Goal: Information Seeking & Learning: Understand process/instructions

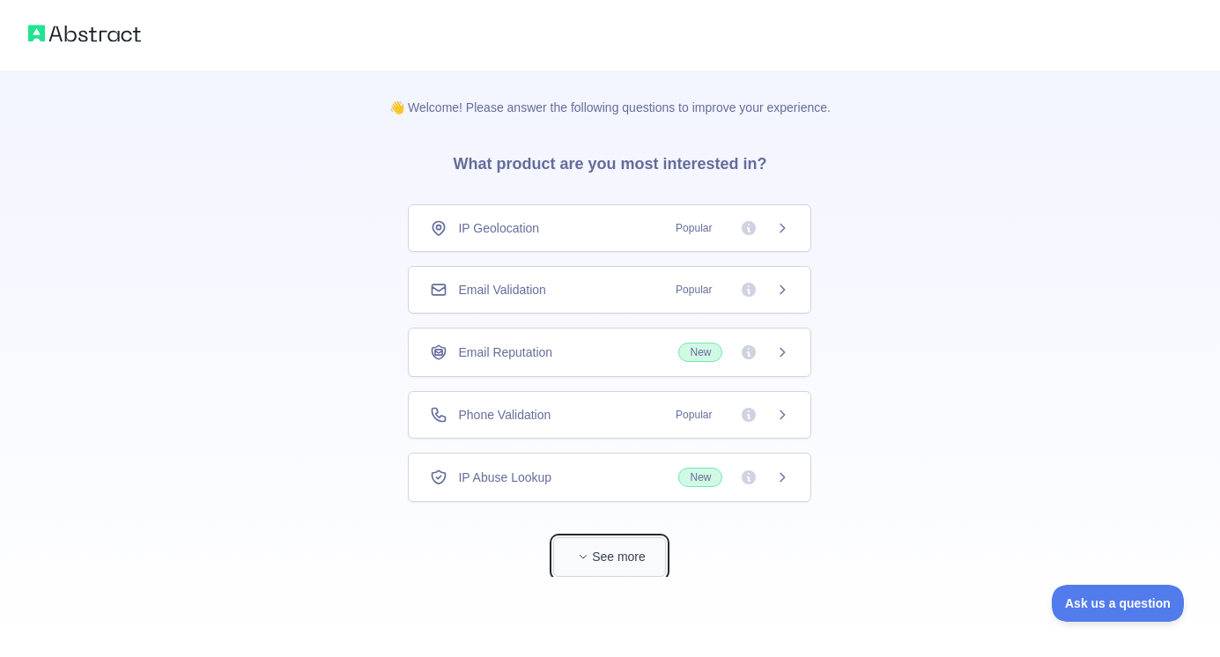
click at [570, 561] on button "See more" at bounding box center [609, 558] width 113 height 40
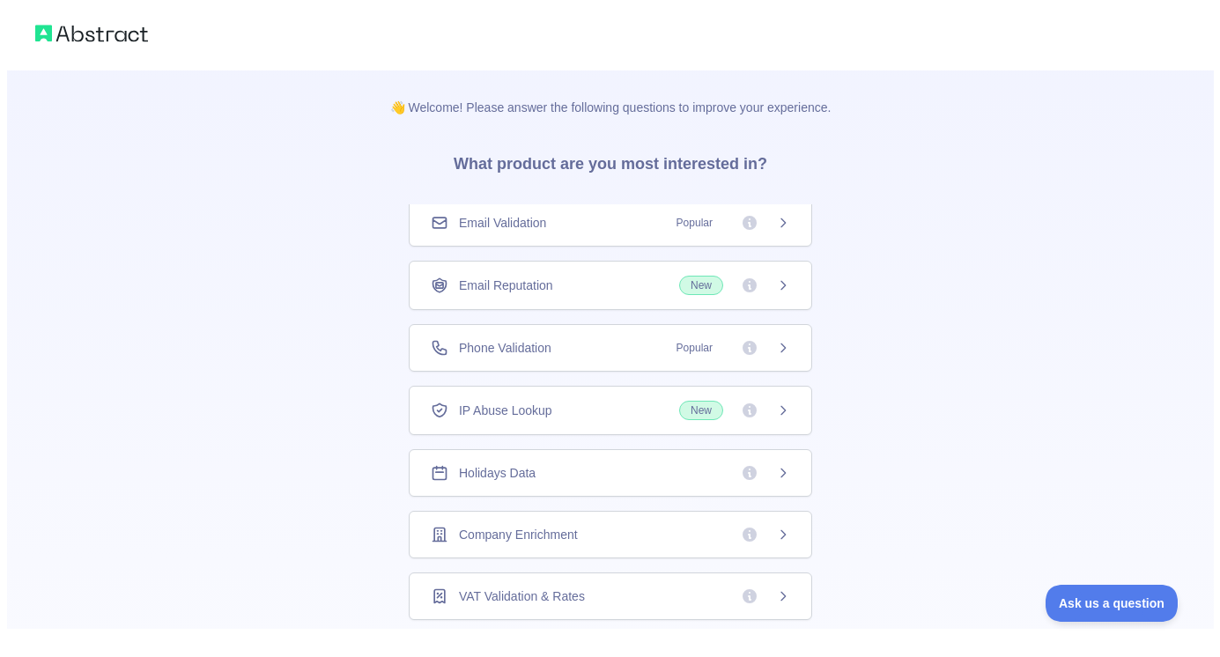
scroll to position [69, 0]
click at [570, 599] on div "VAT Validation & Rates" at bounding box center [604, 595] width 360 height 18
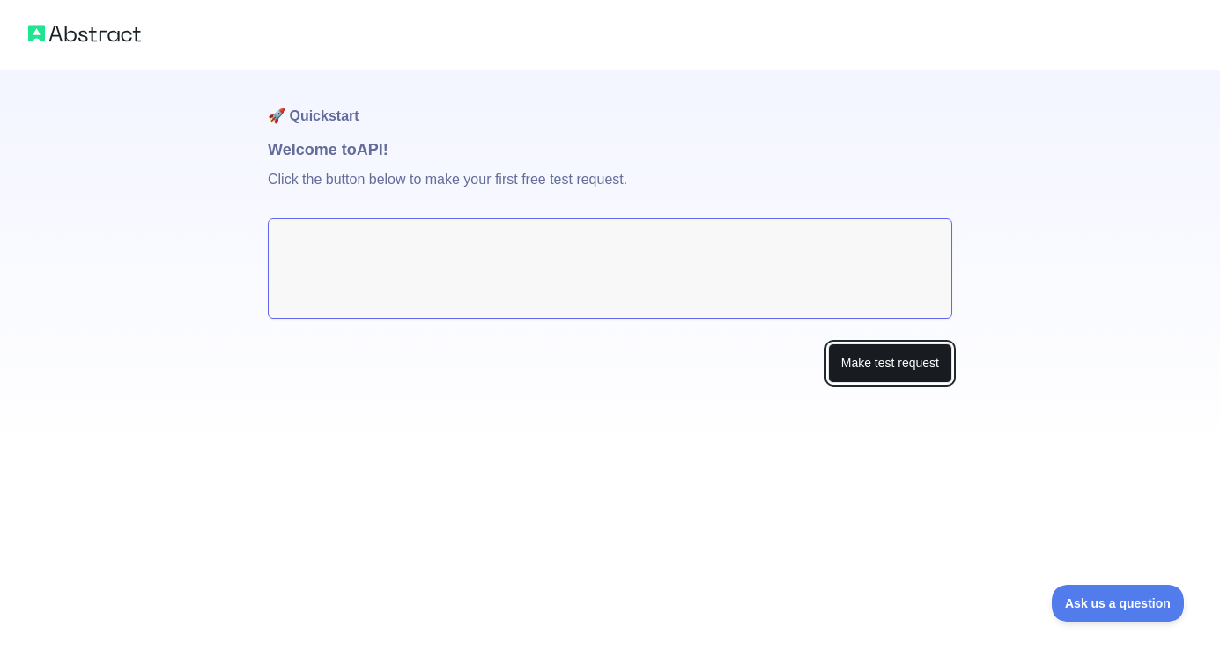
click at [570, 366] on button "Make test request" at bounding box center [890, 364] width 124 height 40
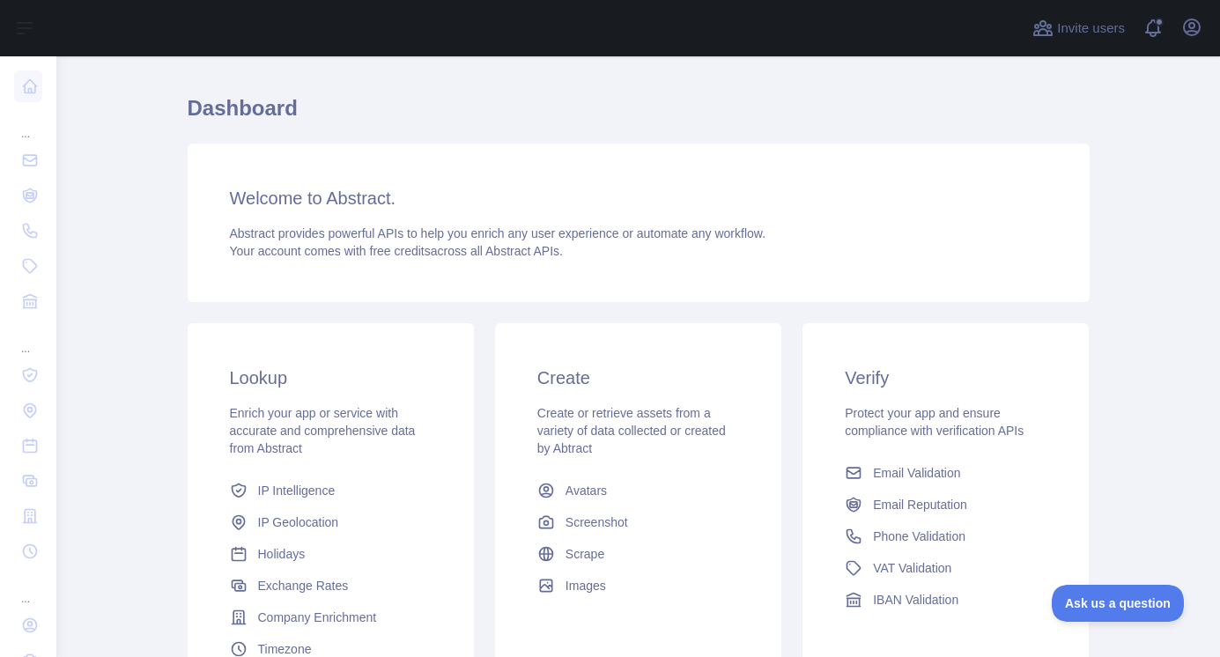
scroll to position [176, 0]
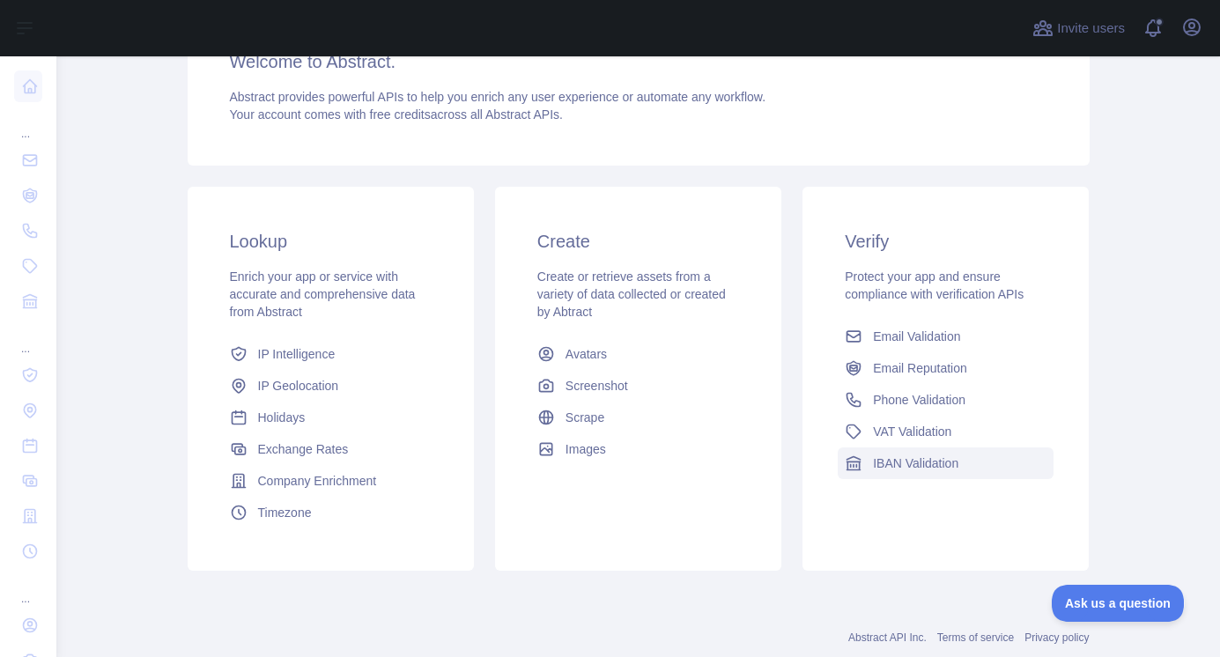
click at [947, 464] on span "IBAN Validation" at bounding box center [915, 464] width 85 height 18
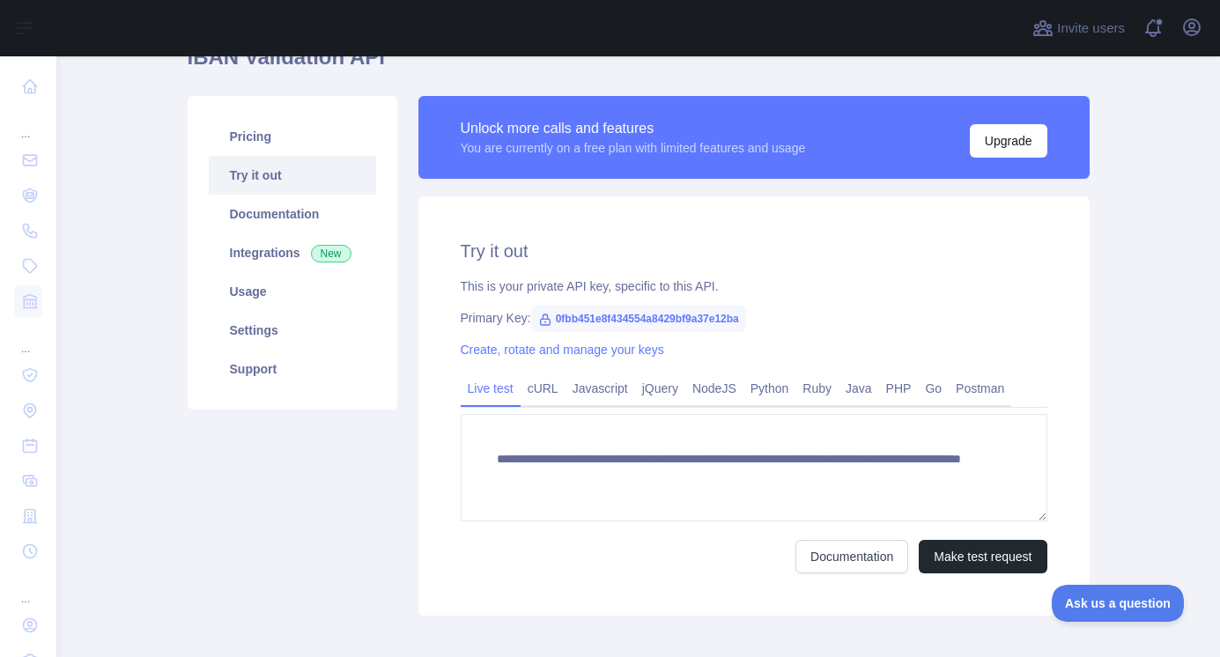
scroll to position [88, 0]
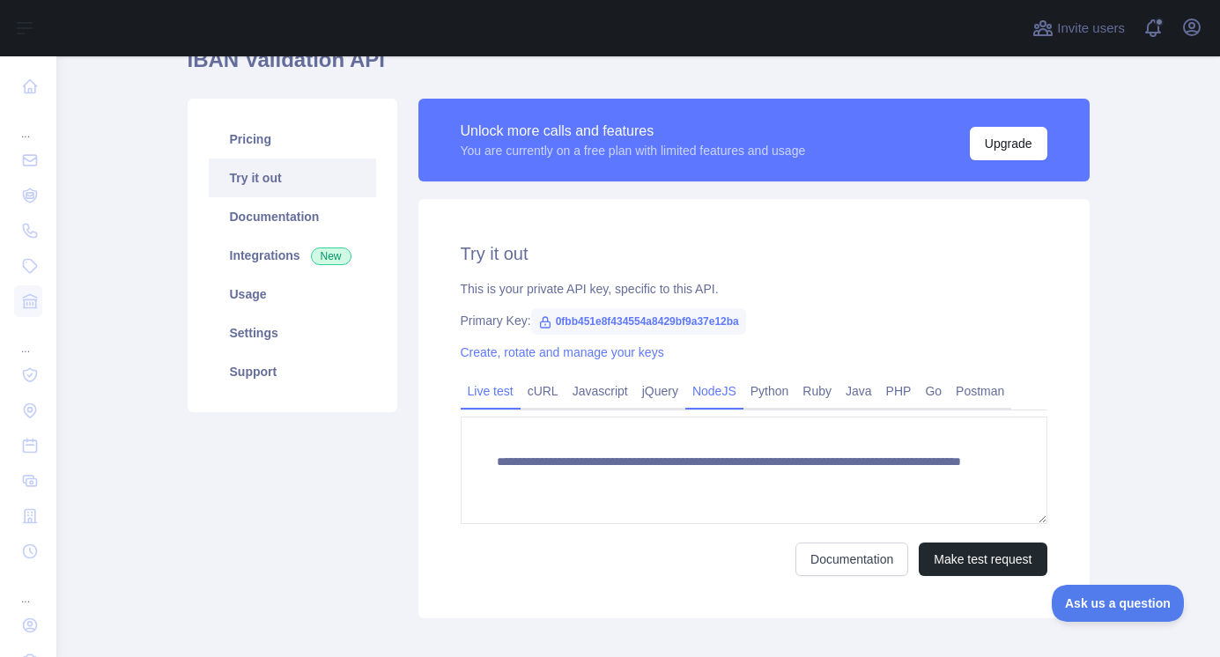
click at [705, 398] on link "NodeJS" at bounding box center [715, 391] width 58 height 28
